Goal: Task Accomplishment & Management: Manage account settings

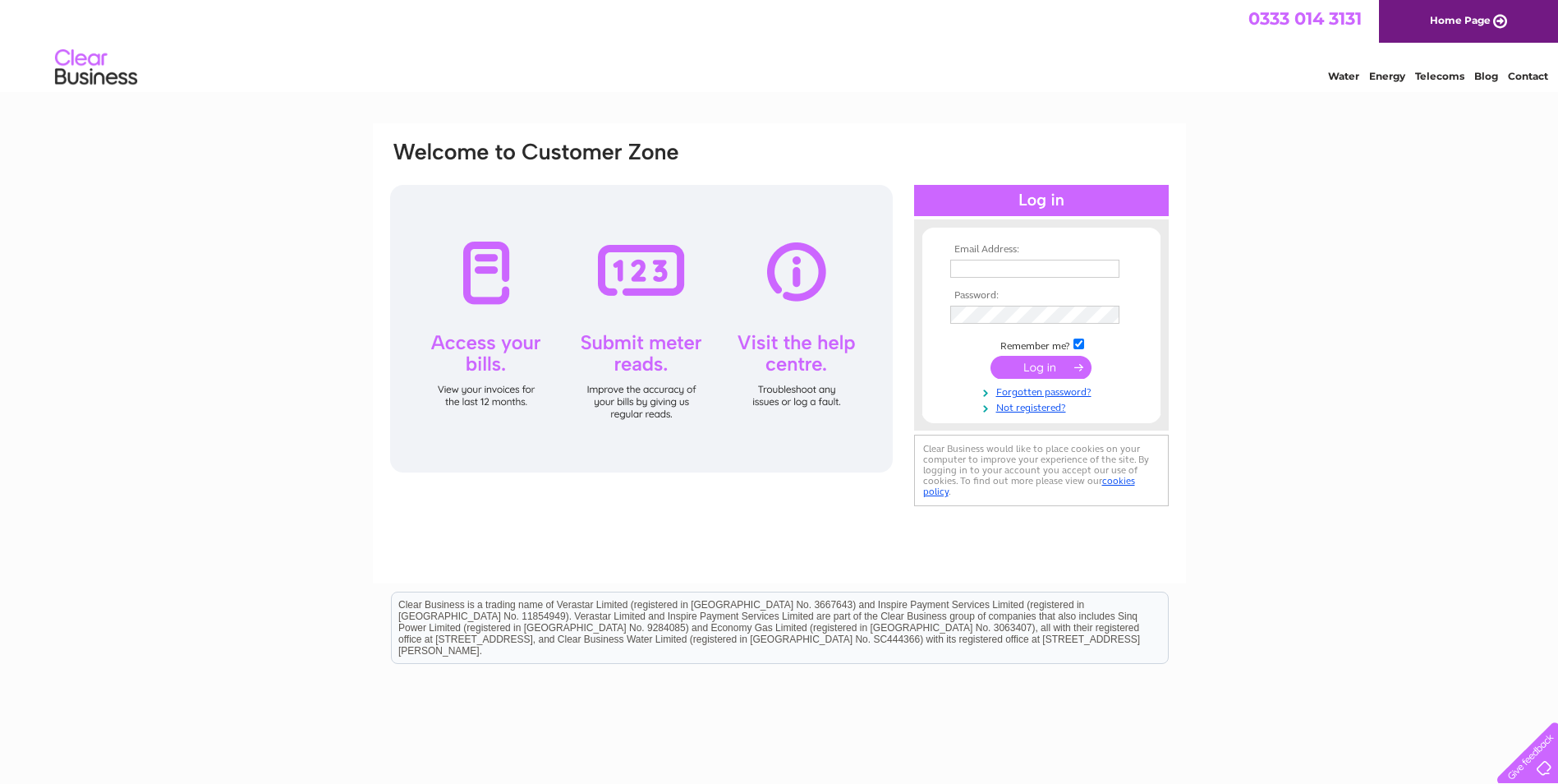
type input "susan@kinghornbodyshop.co.uk"
click at [1017, 367] on input "submit" at bounding box center [1041, 367] width 101 height 23
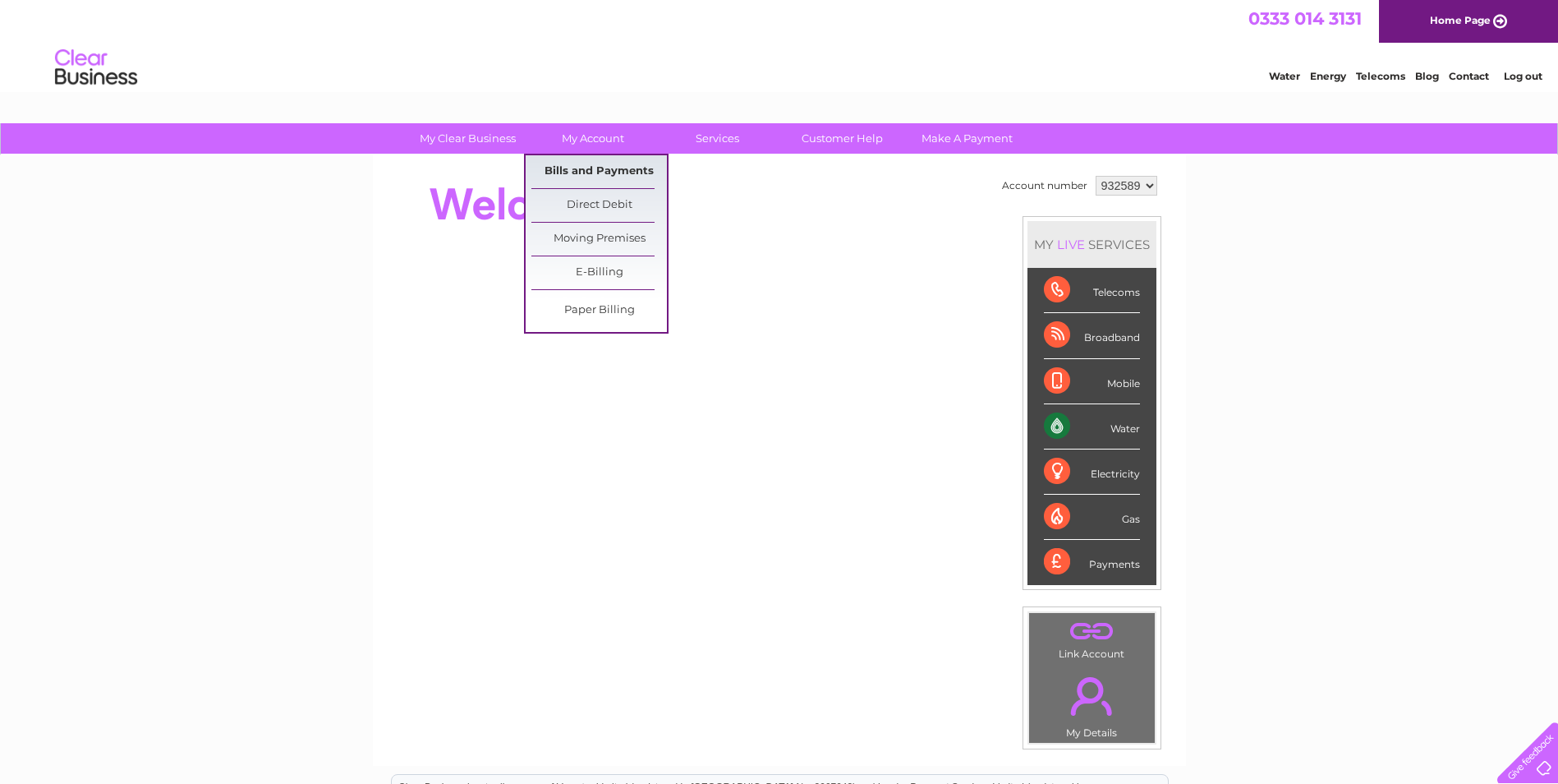
click at [592, 164] on link "Bills and Payments" at bounding box center [598, 171] width 135 height 33
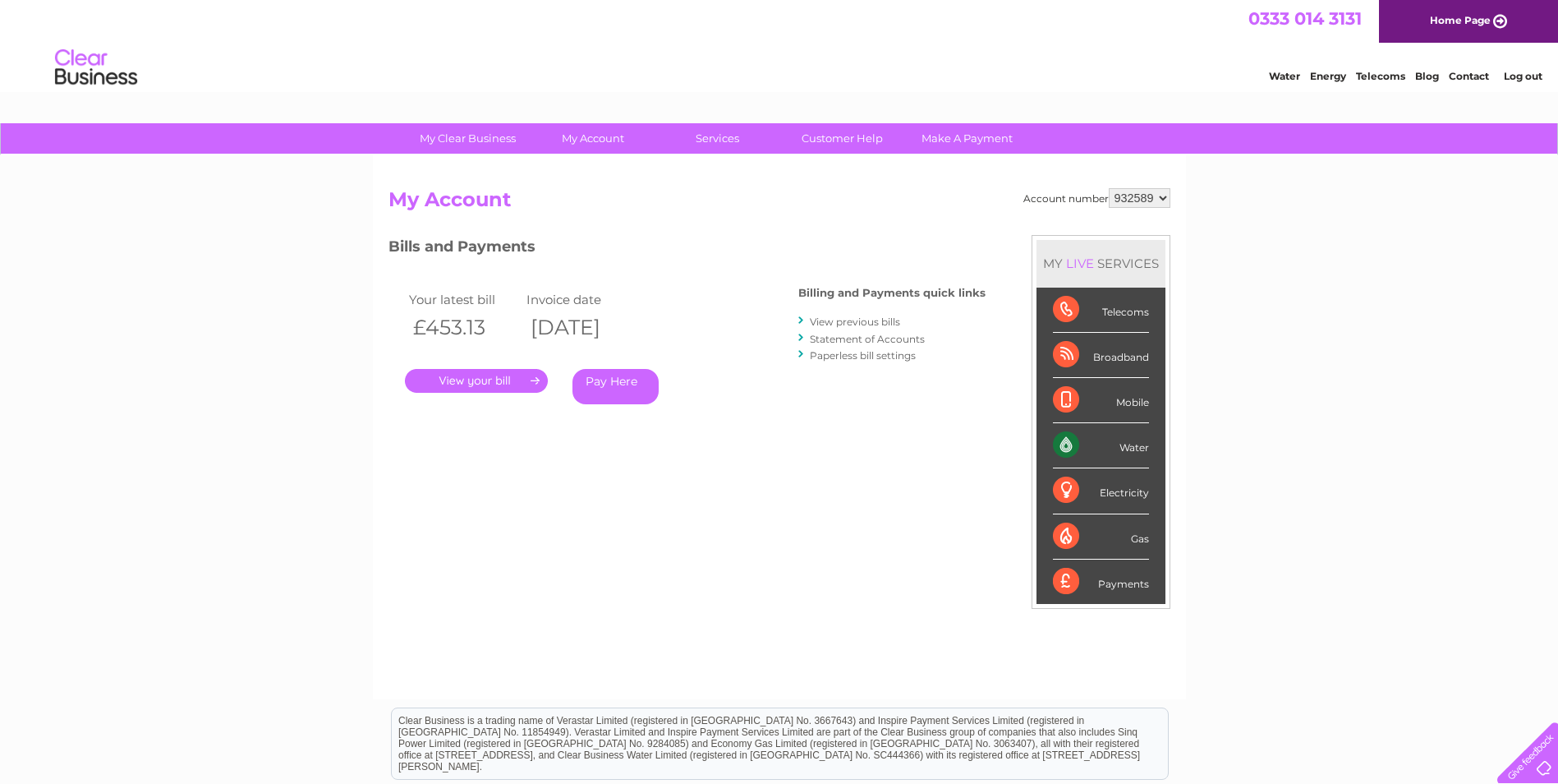
click at [513, 378] on link "." at bounding box center [476, 381] width 143 height 24
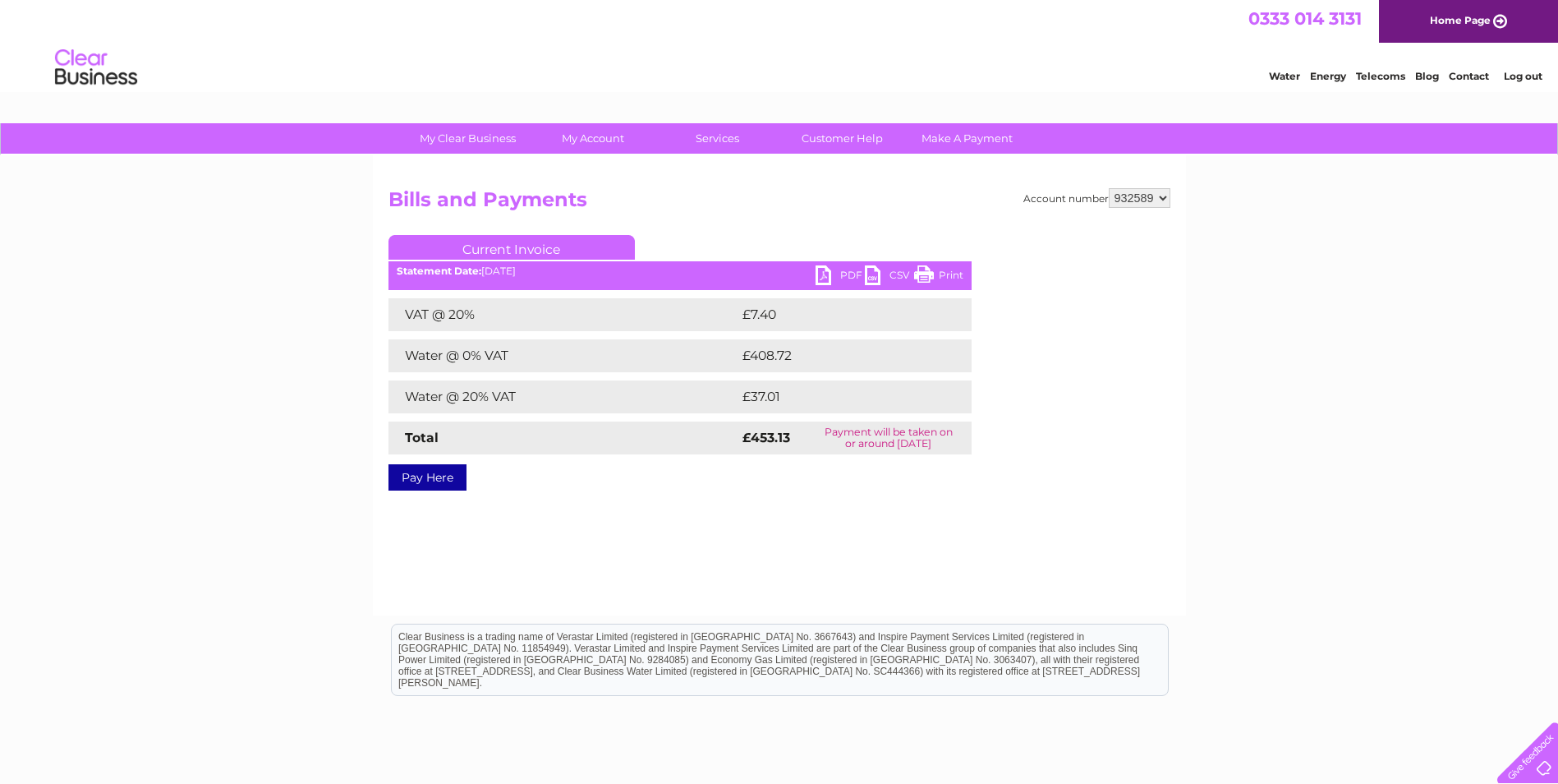
click at [839, 272] on link "PDF" at bounding box center [840, 277] width 49 height 24
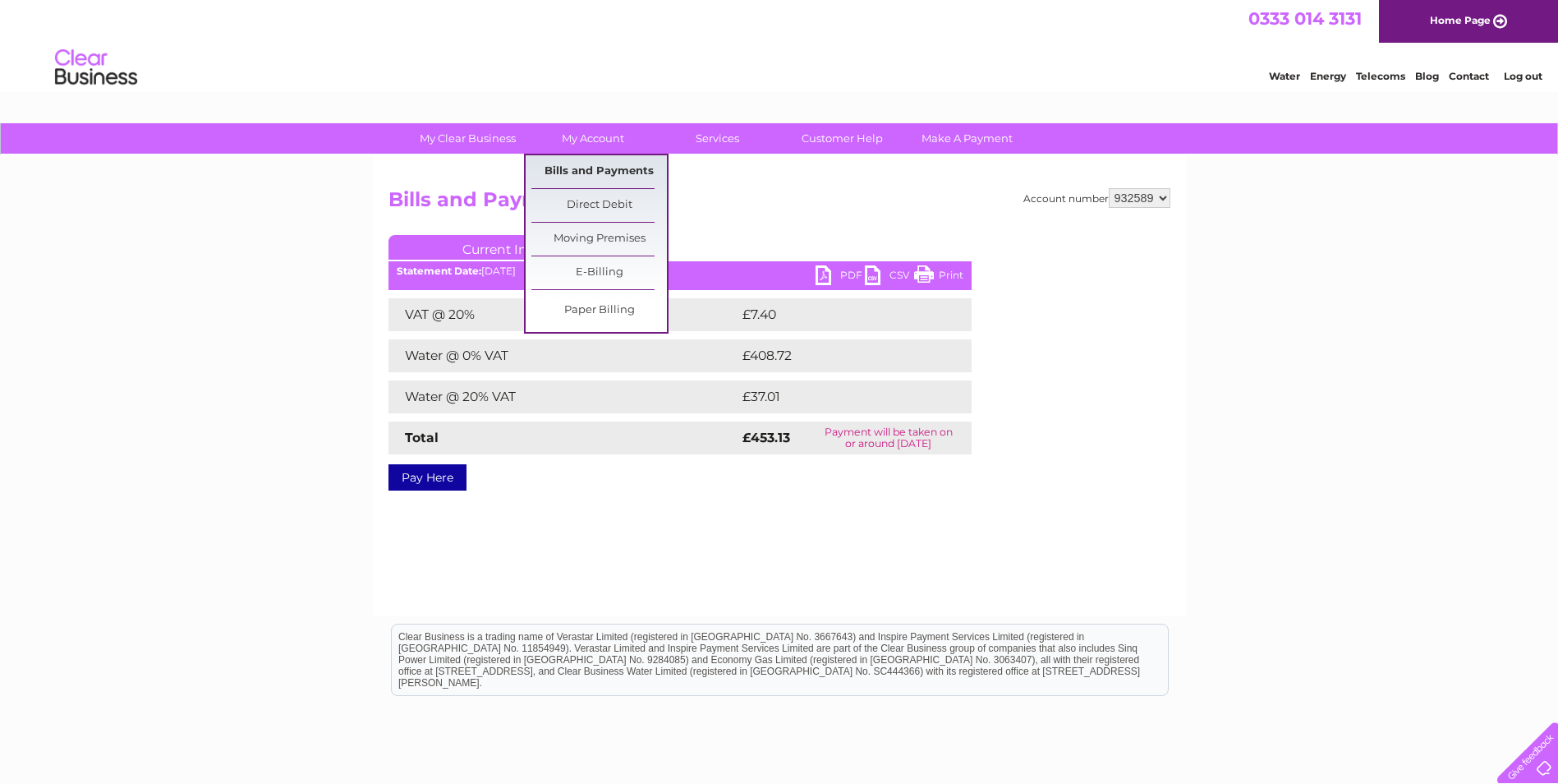
click at [593, 170] on link "Bills and Payments" at bounding box center [598, 171] width 135 height 33
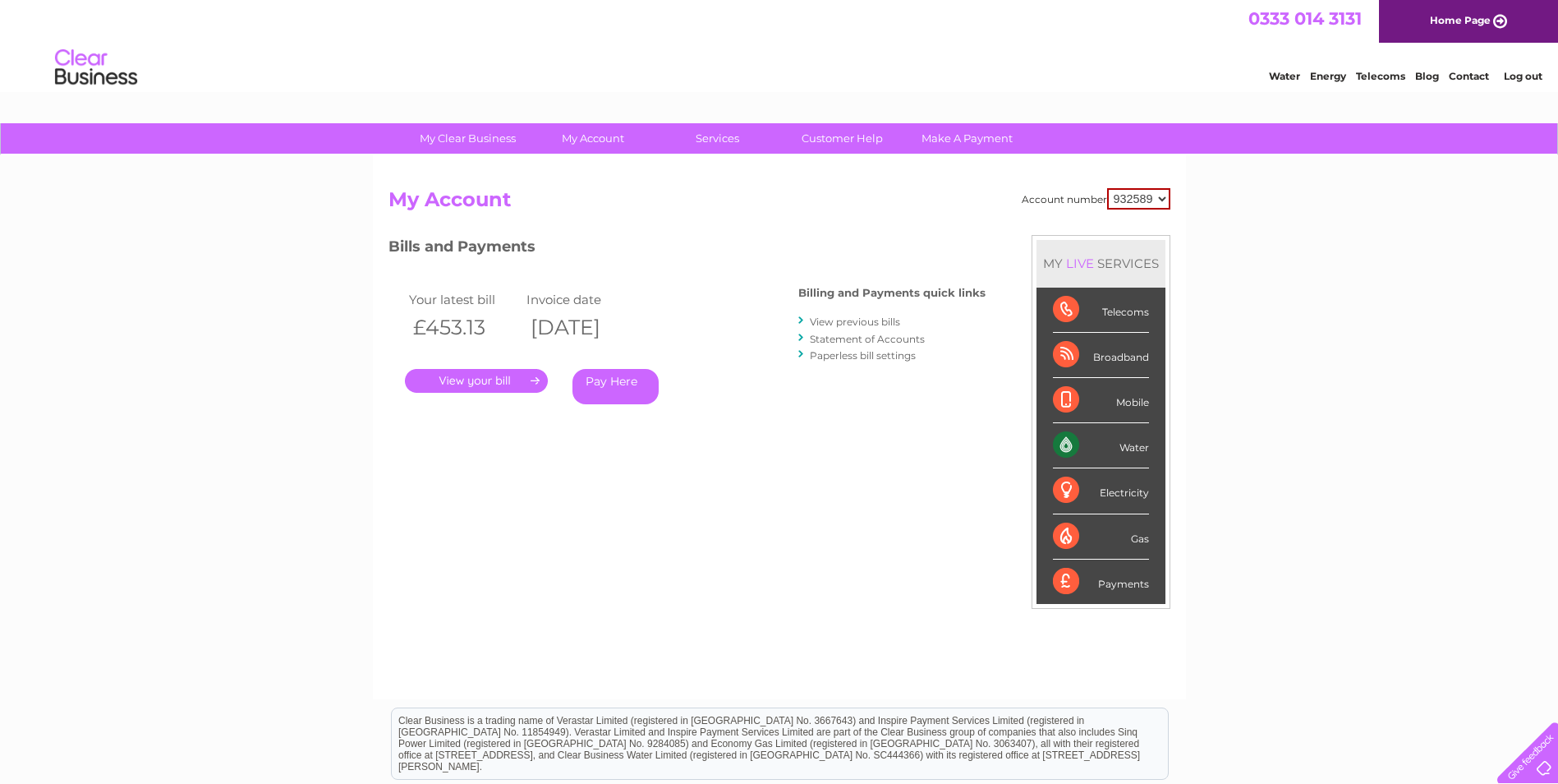
click at [1519, 73] on link "Log out" at bounding box center [1523, 76] width 38 height 12
